Goal: Task Accomplishment & Management: Manage account settings

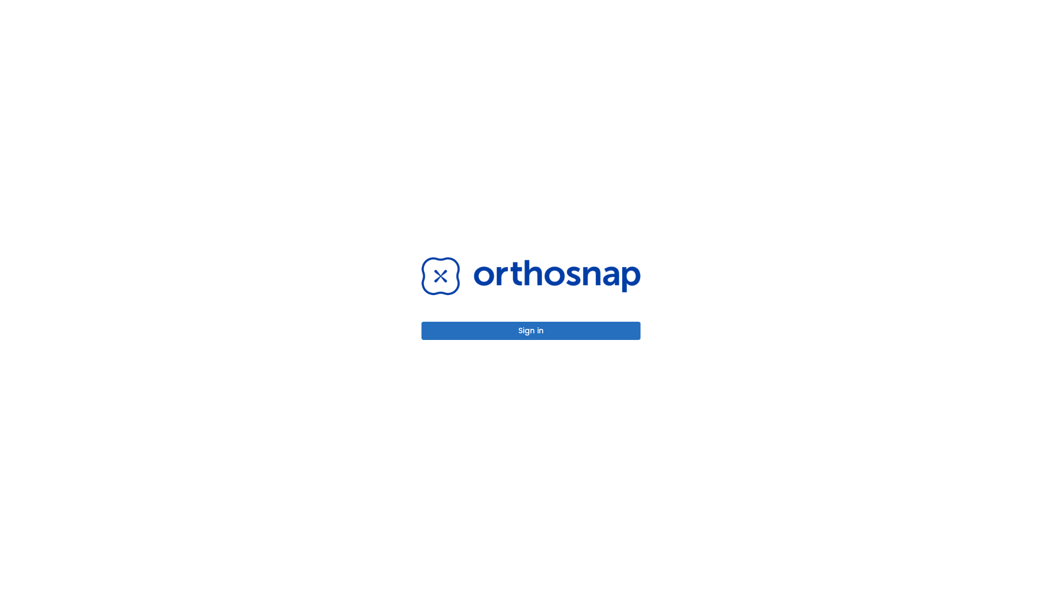
click at [531, 331] on button "Sign in" at bounding box center [530, 331] width 219 height 18
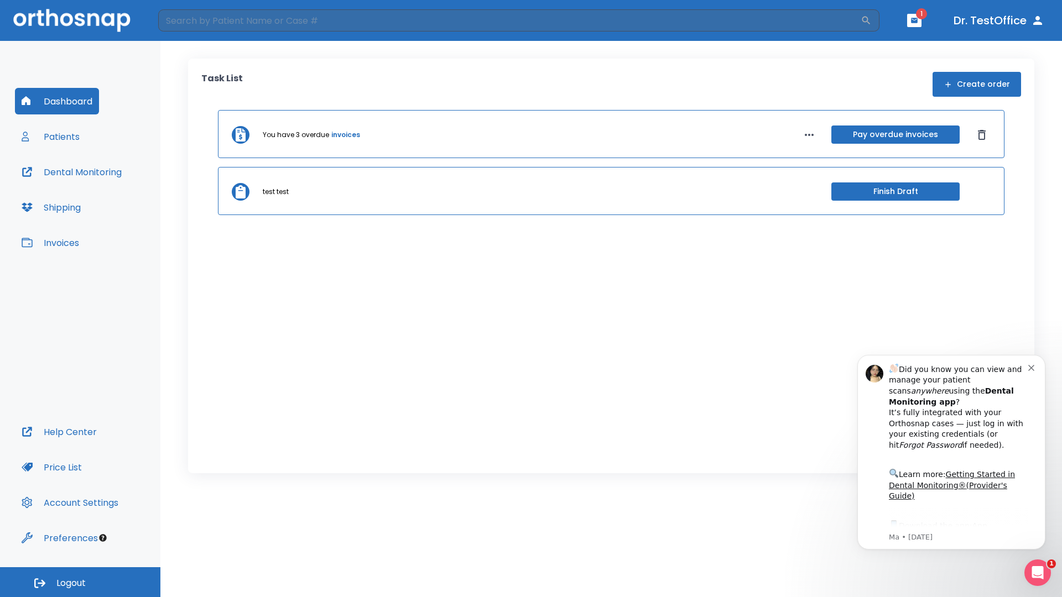
click at [80, 582] on span "Logout" at bounding box center [70, 583] width 29 height 12
